Goal: Use online tool/utility: Utilize a website feature to perform a specific function

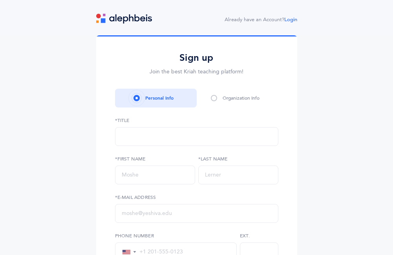
select select
click at [289, 20] on link "Login" at bounding box center [290, 19] width 13 height 5
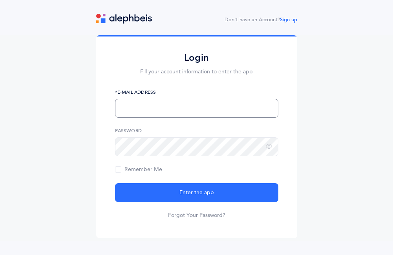
click at [177, 112] on input "text" at bounding box center [196, 108] width 163 height 19
type input "[EMAIL_ADDRESS][DOMAIN_NAME]"
click at [115, 183] on button "Enter the app" at bounding box center [196, 192] width 163 height 19
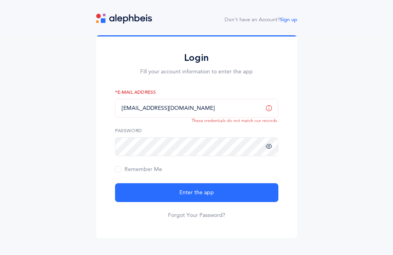
click at [269, 148] on icon at bounding box center [269, 146] width 6 height 7
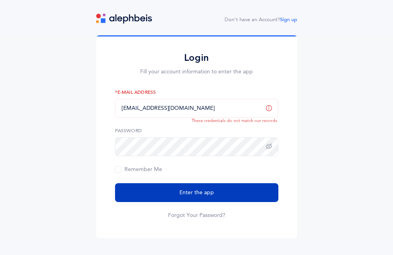
click at [153, 191] on button "Enter the app" at bounding box center [196, 192] width 163 height 19
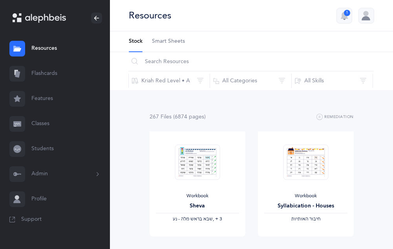
click at [47, 151] on link "Students" at bounding box center [55, 149] width 110 height 25
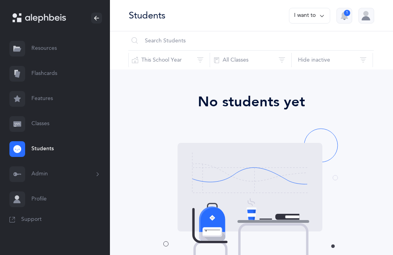
click at [43, 170] on button "Admin" at bounding box center [55, 174] width 110 height 25
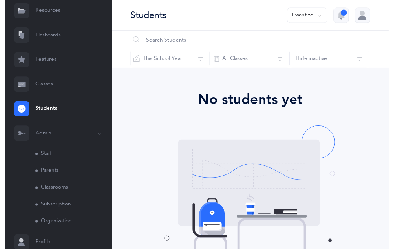
scroll to position [68, 0]
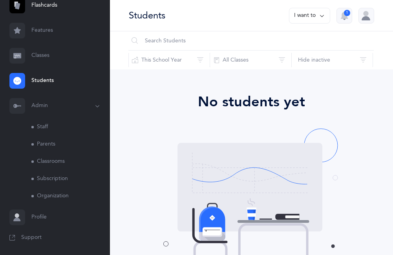
click at [45, 121] on link "Staff" at bounding box center [70, 127] width 79 height 17
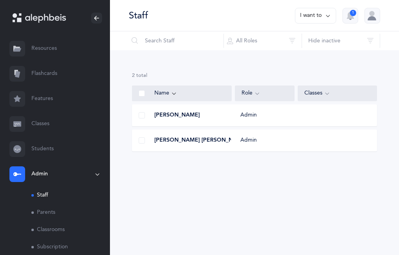
click at [43, 48] on link "Resources" at bounding box center [55, 48] width 110 height 25
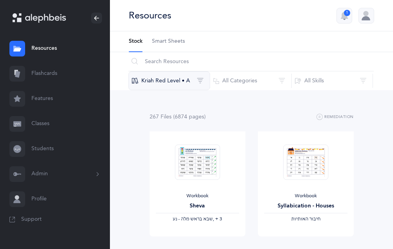
click at [175, 83] on button "Kriah Red Level • A" at bounding box center [169, 80] width 82 height 19
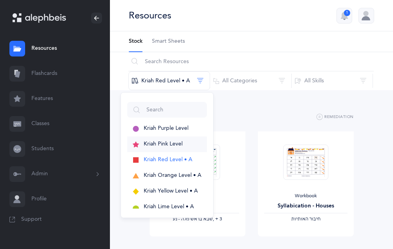
click at [176, 146] on span "Kriah Pink Level" at bounding box center [163, 144] width 39 height 6
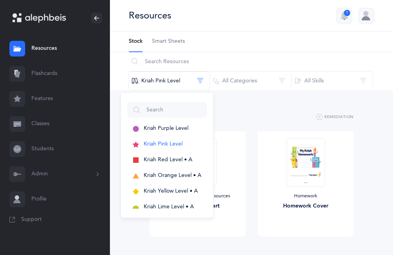
click at [260, 115] on div "225 File s (5950 page s ) Remediation" at bounding box center [252, 117] width 204 height 10
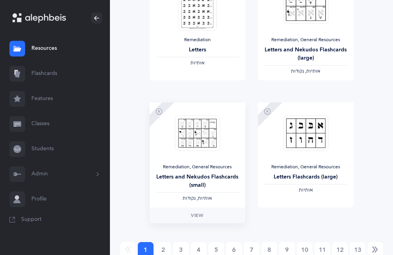
scroll to position [1081, 0]
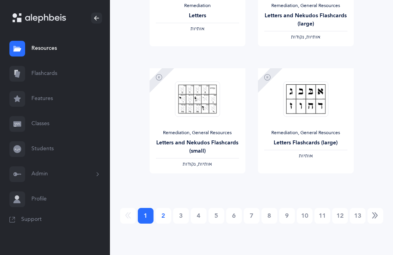
click at [160, 212] on link "2" at bounding box center [163, 216] width 16 height 16
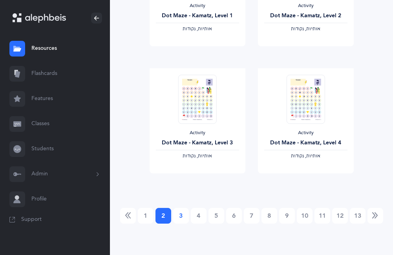
click at [177, 221] on link "3" at bounding box center [181, 216] width 16 height 16
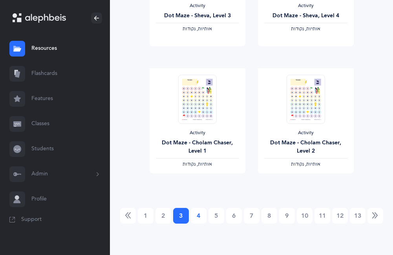
click at [203, 214] on link "4" at bounding box center [199, 216] width 16 height 16
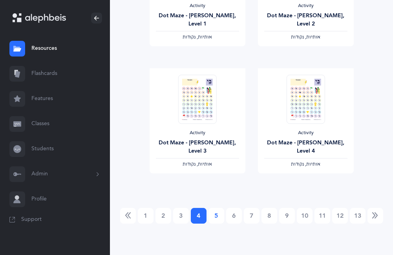
click at [213, 214] on link "5" at bounding box center [216, 216] width 16 height 16
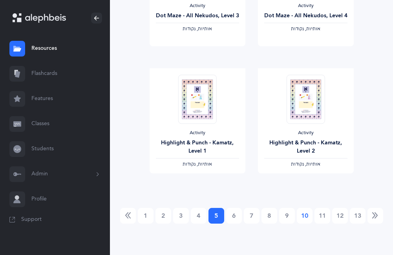
click at [302, 219] on link "10" at bounding box center [305, 216] width 16 height 16
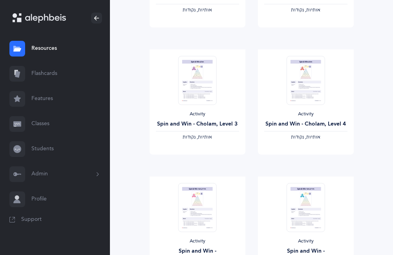
scroll to position [610, 0]
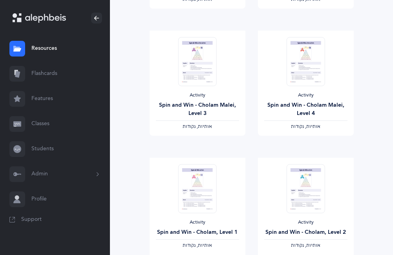
click at [39, 98] on link "Features" at bounding box center [55, 98] width 110 height 25
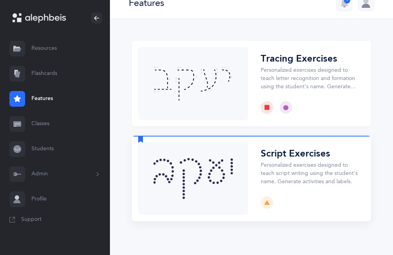
scroll to position [20, 0]
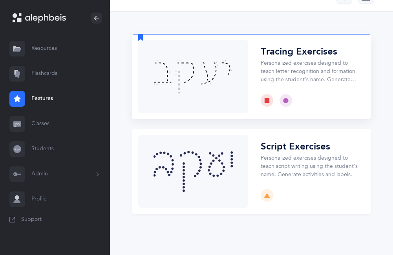
click at [219, 79] on button "Choose" at bounding box center [251, 77] width 239 height 86
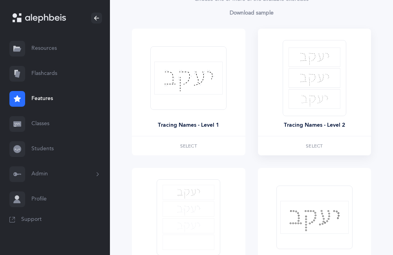
scroll to position [118, 0]
click at [309, 143] on span "Select" at bounding box center [314, 145] width 17 height 5
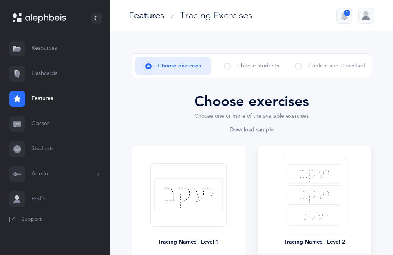
click at [231, 67] on span at bounding box center [227, 66] width 7 height 7
click at [227, 67] on span at bounding box center [227, 66] width 7 height 7
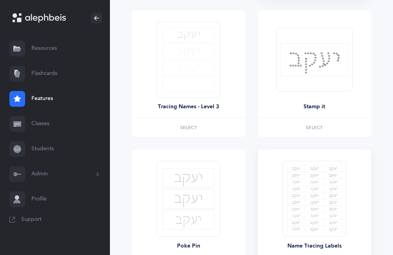
scroll to position [365, 0]
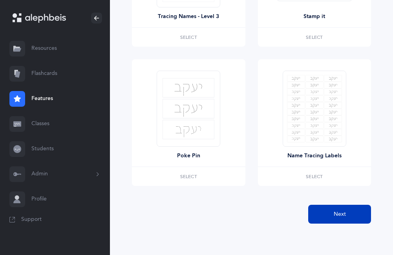
click at [330, 210] on button "Next" at bounding box center [339, 214] width 63 height 19
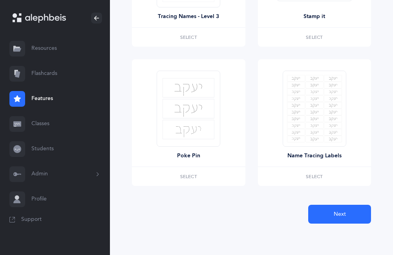
scroll to position [49, 0]
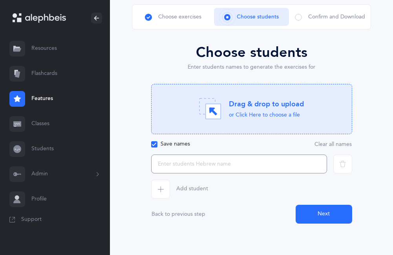
click at [193, 166] on input "text" at bounding box center [239, 164] width 176 height 19
type input "t"
type input "y"
type input "מ"
type input "נועה"
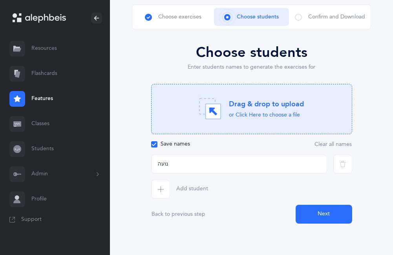
click at [322, 211] on button "Next" at bounding box center [324, 214] width 57 height 19
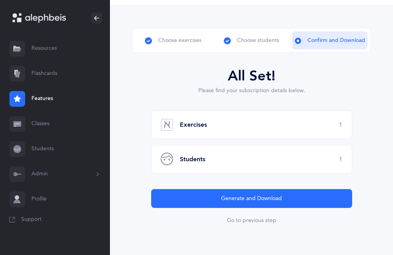
click at [211, 122] on div "Exercises 1" at bounding box center [251, 125] width 201 height 28
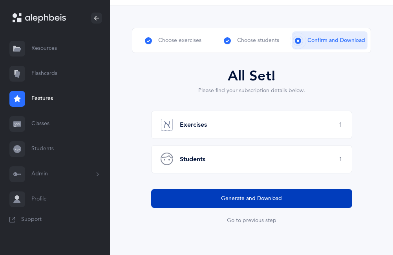
click at [230, 200] on span "Generate and Download" at bounding box center [251, 199] width 61 height 8
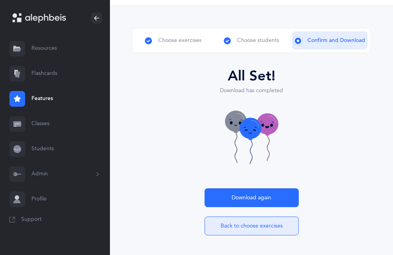
click at [244, 228] on button "Back to choose exercises" at bounding box center [252, 226] width 94 height 19
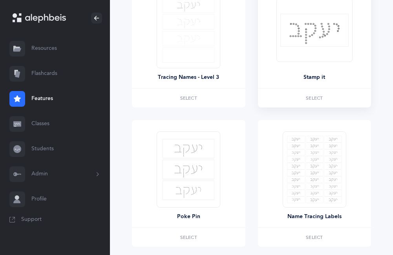
scroll to position [247, 0]
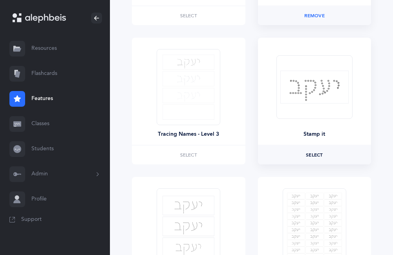
click at [309, 153] on span "Select" at bounding box center [314, 155] width 17 height 5
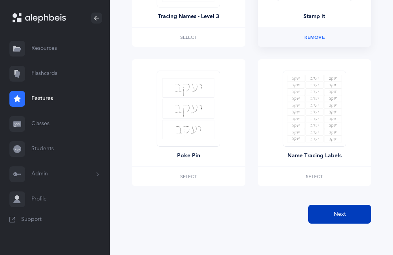
click at [338, 210] on button "Next" at bounding box center [339, 214] width 63 height 19
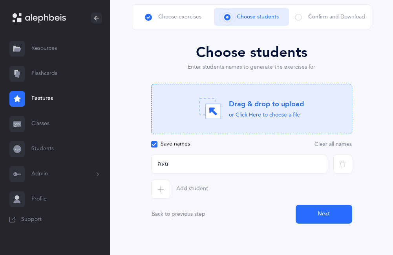
scroll to position [49, 0]
click at [314, 217] on button "Next" at bounding box center [324, 214] width 57 height 19
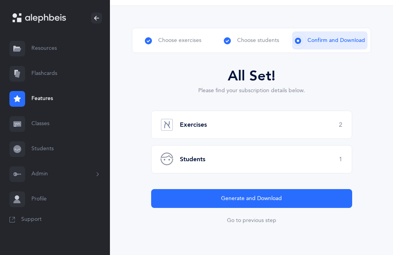
scroll to position [26, 0]
click at [218, 128] on div "Exercises 2" at bounding box center [251, 125] width 201 height 28
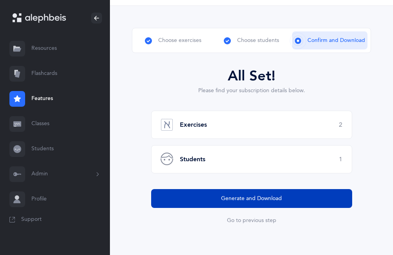
click at [256, 199] on span "Generate and Download" at bounding box center [251, 199] width 61 height 8
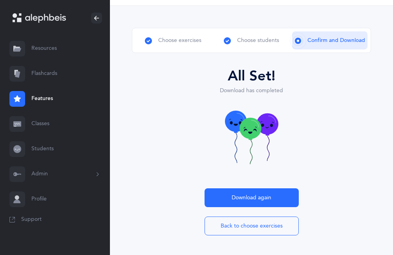
click at [32, 93] on link "Features" at bounding box center [55, 98] width 110 height 25
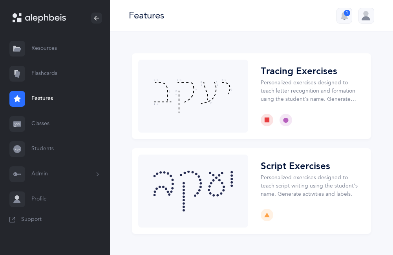
click at [42, 46] on link "Resources" at bounding box center [55, 48] width 110 height 25
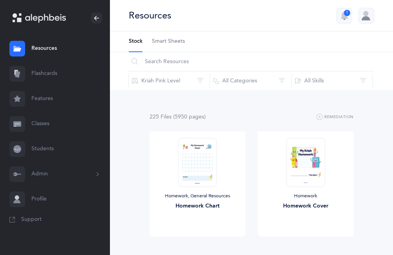
click at [154, 39] on span "Smart Sheets" at bounding box center [168, 42] width 33 height 8
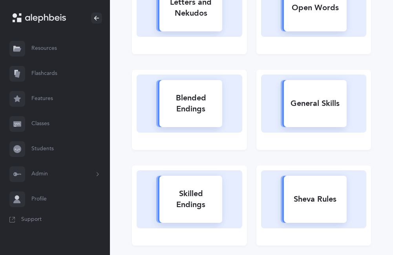
scroll to position [157, 0]
click at [315, 93] on div "General Skills" at bounding box center [315, 103] width 63 height 20
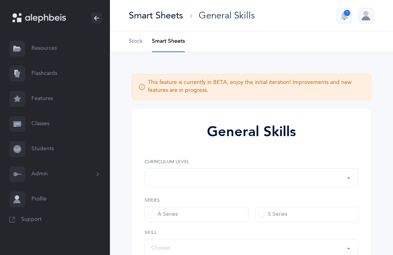
select select "1"
select select "Silent Letters"
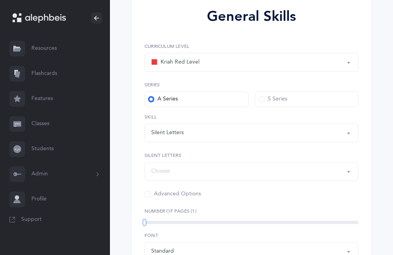
scroll to position [235, 0]
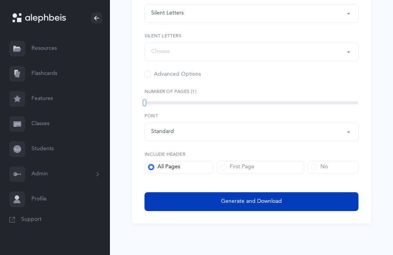
click at [234, 192] on button "Generate and Download" at bounding box center [251, 201] width 214 height 19
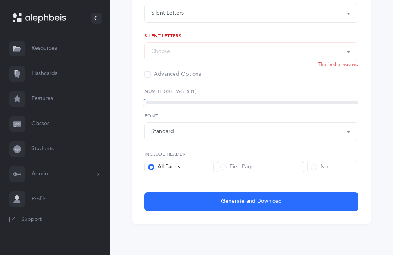
click at [239, 56] on div "Choose" at bounding box center [251, 51] width 201 height 13
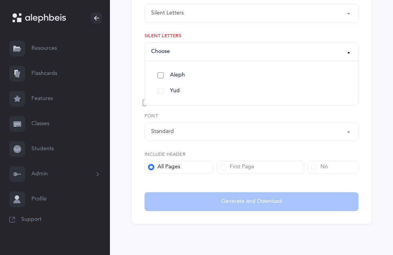
click at [165, 75] on link "Aleph" at bounding box center [251, 76] width 201 height 16
select select "82"
click at [208, 185] on div "General Skills Kriah Red Level Kriah Orange Level Kriah Yellow Level Kriah Red …" at bounding box center [251, 49] width 227 height 338
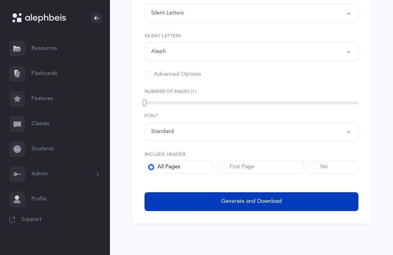
click at [252, 202] on span "Generate and Download" at bounding box center [251, 201] width 61 height 8
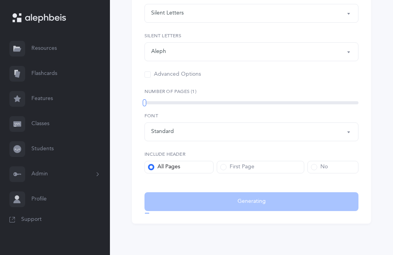
select select "Silent Letters"
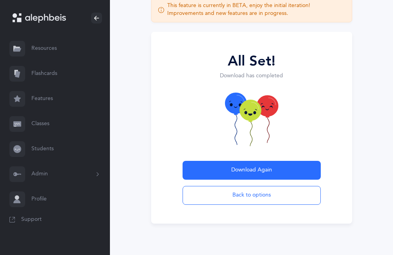
scroll to position [56, 0]
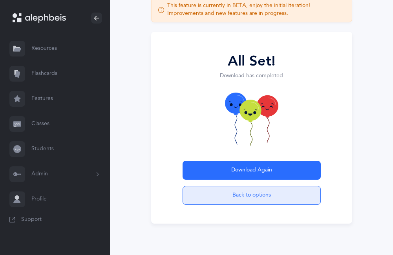
click at [235, 193] on button "Back to options" at bounding box center [252, 195] width 138 height 19
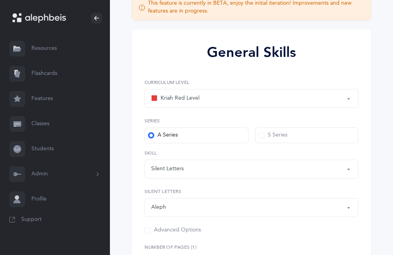
scroll to position [116, 0]
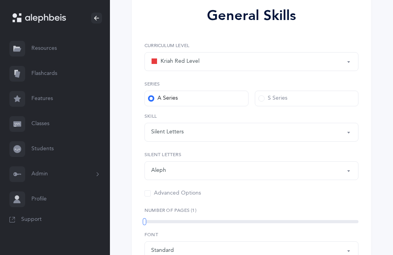
click at [204, 133] on div "Silent Letters" at bounding box center [251, 132] width 201 height 13
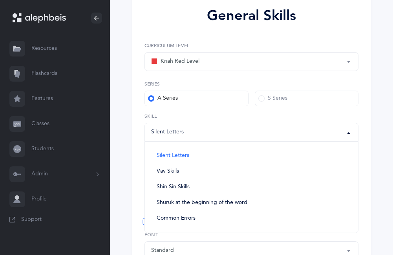
click at [163, 132] on div "Silent Letters" at bounding box center [167, 132] width 33 height 8
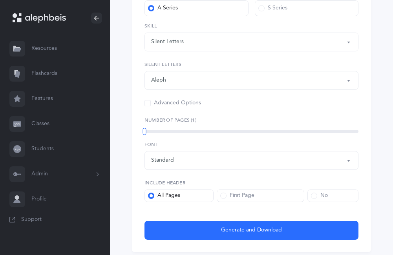
scroll to position [234, 0]
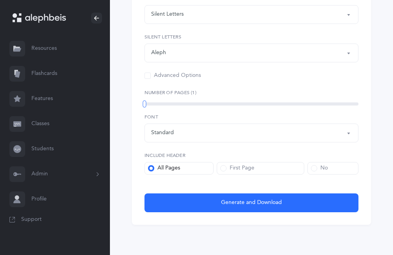
click at [167, 130] on div "Standard" at bounding box center [162, 133] width 23 height 8
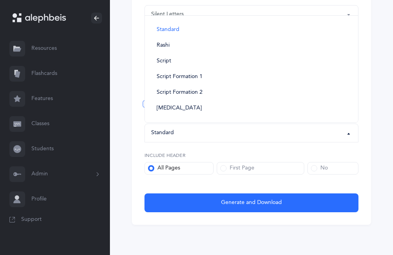
click at [165, 124] on button "Standard" at bounding box center [251, 133] width 214 height 19
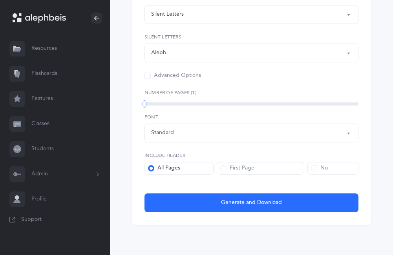
click at [168, 137] on div "Standard" at bounding box center [162, 133] width 23 height 8
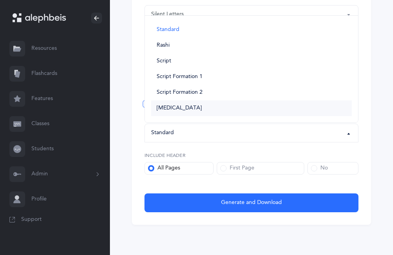
click at [172, 105] on span "Dyslexia" at bounding box center [179, 108] width 45 height 7
select select "dyslexia"
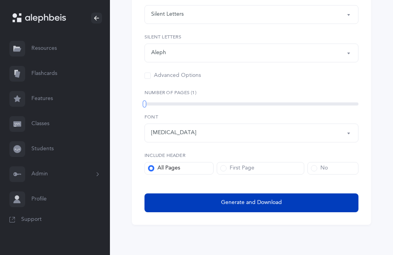
click at [223, 197] on button "Generate and Download" at bounding box center [251, 203] width 214 height 19
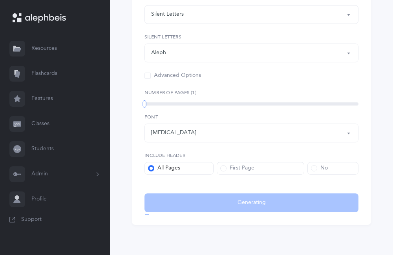
select select "Silent Letters"
select select "dyslexia"
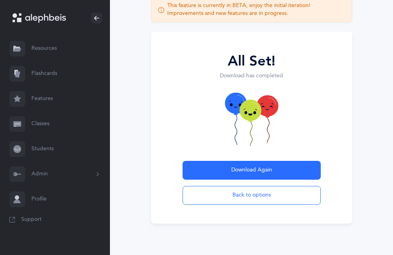
scroll to position [56, 0]
